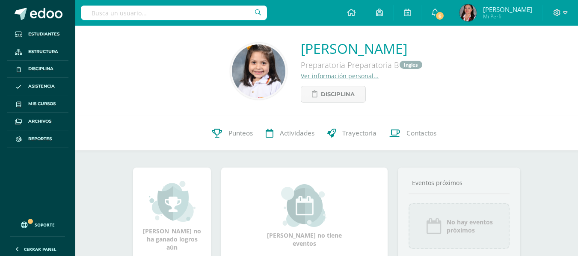
click at [169, 14] on input "text" at bounding box center [174, 13] width 186 height 15
type input "[PERSON_NAME]"
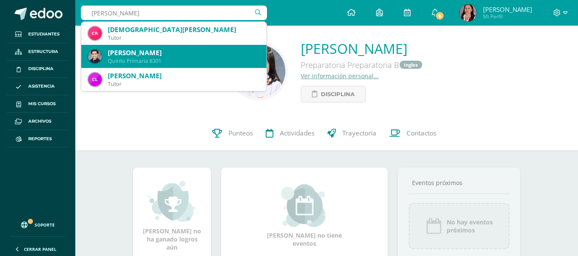
click at [163, 58] on div "Quinto Primaria 8301" at bounding box center [184, 60] width 152 height 7
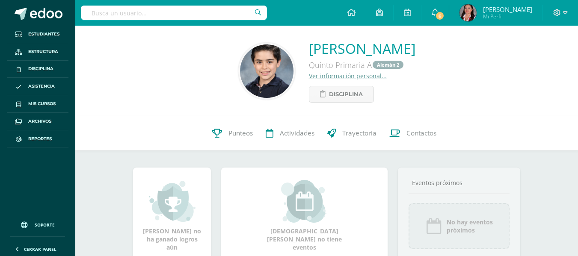
click at [309, 78] on link "Ver información personal..." at bounding box center [348, 76] width 78 height 8
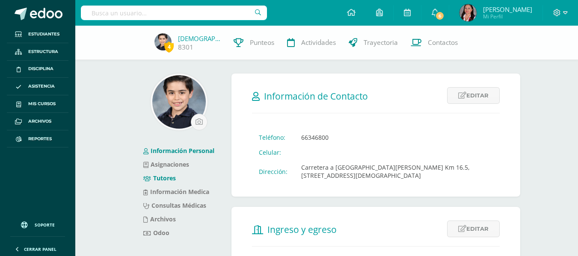
click at [166, 177] on link "Tutores" at bounding box center [159, 178] width 33 height 8
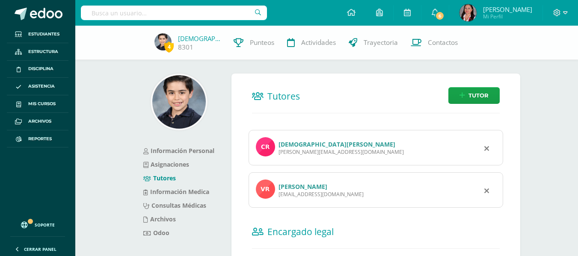
drag, startPoint x: 349, startPoint y: 198, endPoint x: 278, endPoint y: 198, distance: 70.6
click at [278, 198] on div "Vilma Maria Rios Torres dra.vilriostorres@gmail.com" at bounding box center [376, 190] width 254 height 36
copy div "dra.vilriostorres@gmail.com"
